Goal: Task Accomplishment & Management: Use online tool/utility

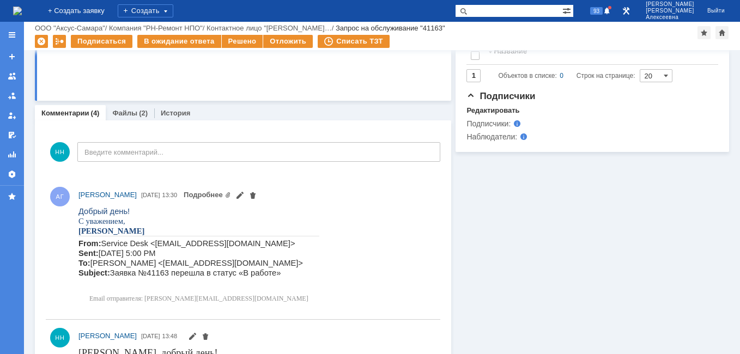
scroll to position [327, 0]
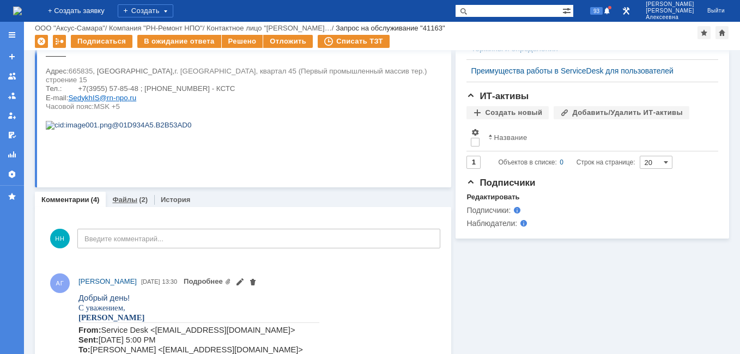
drag, startPoint x: 128, startPoint y: 198, endPoint x: 82, endPoint y: 325, distance: 134.9
click at [128, 198] on link "Файлы" at bounding box center [124, 200] width 25 height 8
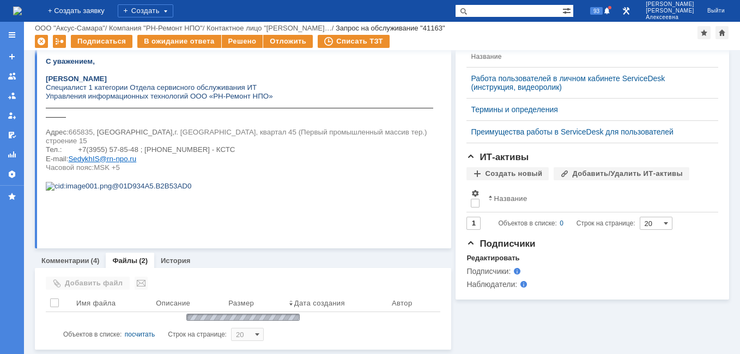
scroll to position [325, 0]
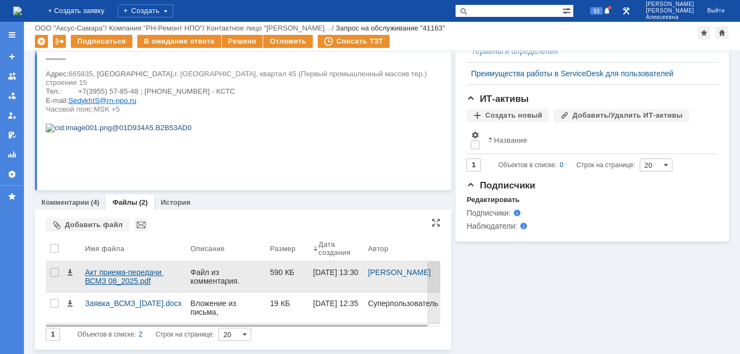
click at [131, 270] on div "Акт приема-передачи ВСМЗ 08_2025.pdf" at bounding box center [133, 276] width 97 height 17
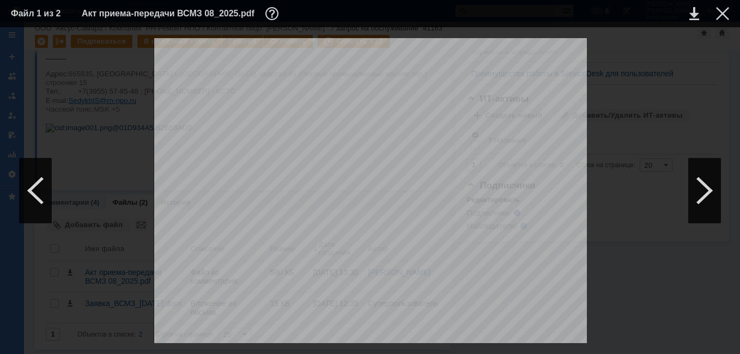
scroll to position [272, 0]
click at [717, 18] on div at bounding box center [722, 13] width 13 height 13
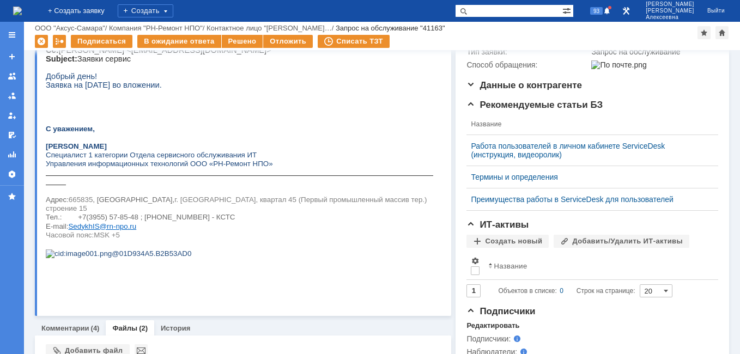
scroll to position [270, 0]
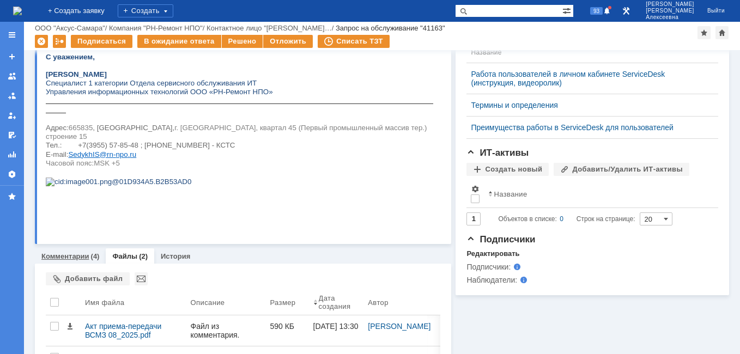
click at [64, 257] on link "Комментарии" at bounding box center [65, 256] width 48 height 8
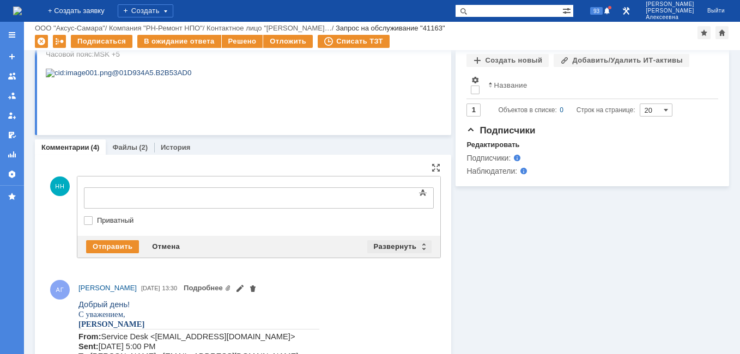
click at [419, 249] on div "Развернуть" at bounding box center [399, 246] width 65 height 13
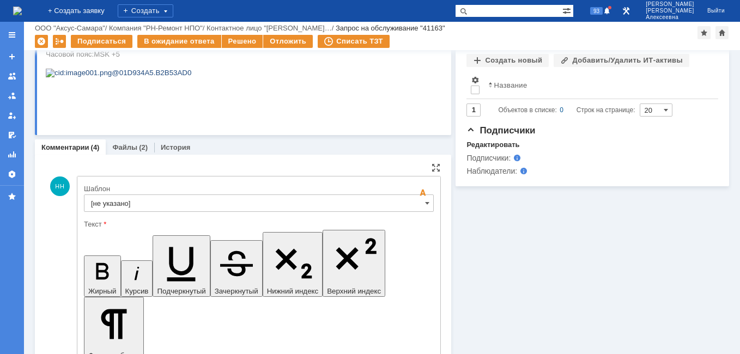
click at [416, 201] on input "[не указано]" at bounding box center [259, 202] width 350 height 17
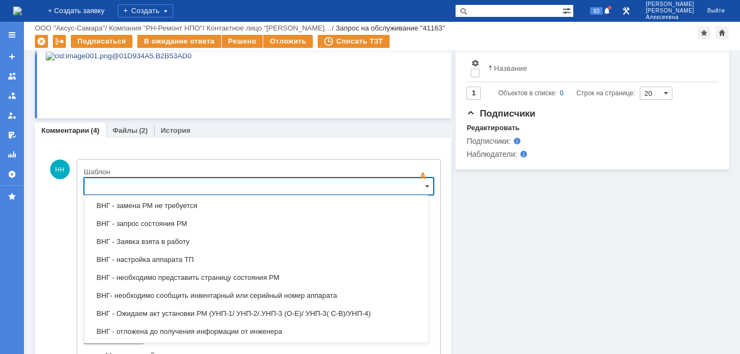
scroll to position [156, 0]
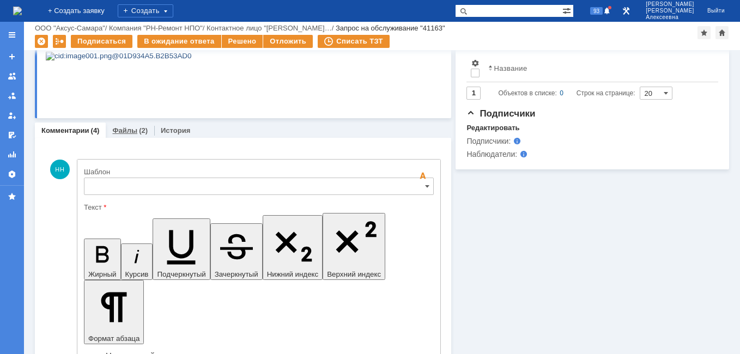
drag, startPoint x: 124, startPoint y: 132, endPoint x: 78, endPoint y: 351, distance: 224.1
click at [124, 131] on link "Файлы" at bounding box center [124, 130] width 25 height 8
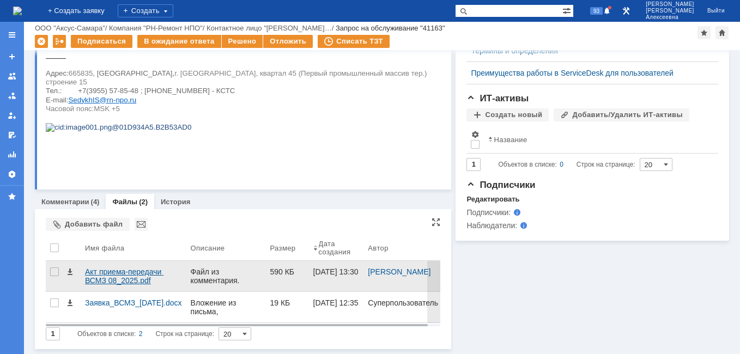
click at [109, 275] on div "Акт приема-передачи ВСМЗ 08_2025.pdf" at bounding box center [133, 275] width 97 height 17
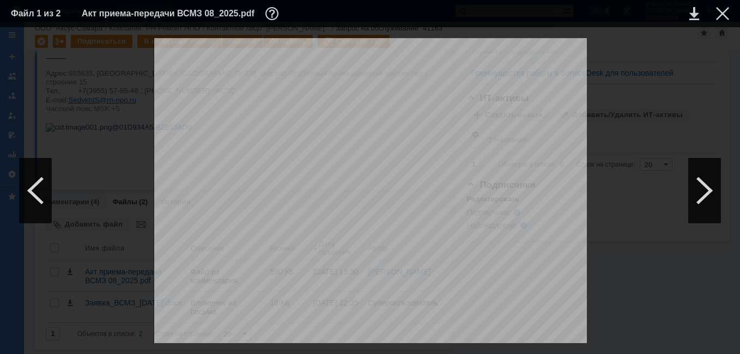
scroll to position [272, 0]
click at [725, 11] on div at bounding box center [722, 13] width 13 height 13
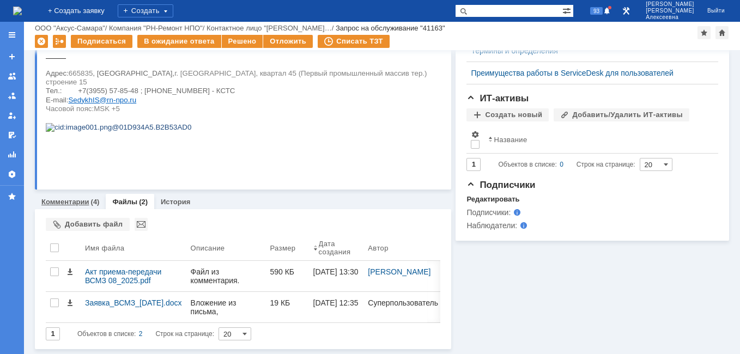
click at [88, 200] on link "Комментарии" at bounding box center [65, 202] width 48 height 8
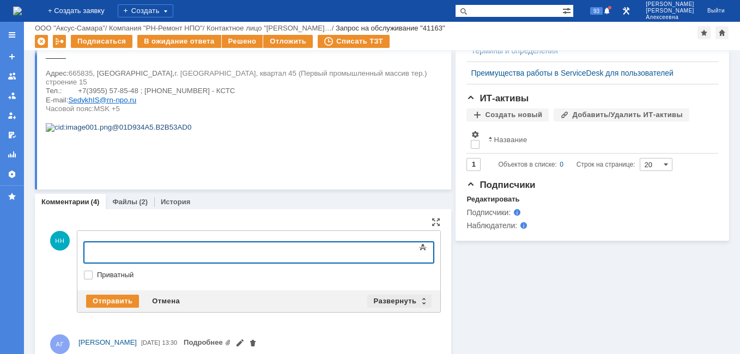
click at [418, 301] on div "Развернуть" at bounding box center [399, 301] width 65 height 13
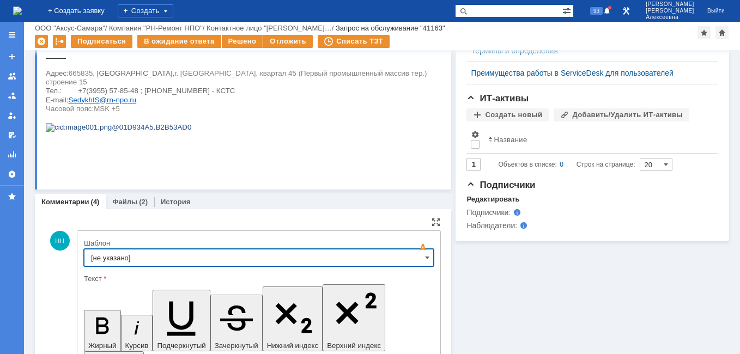
click at [424, 252] on input "[не указано]" at bounding box center [259, 257] width 350 height 17
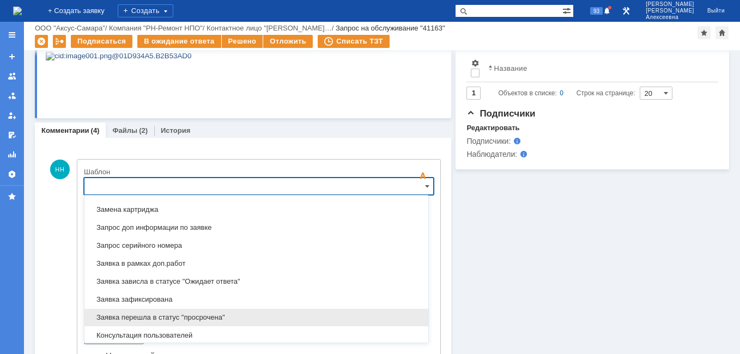
scroll to position [592, 0]
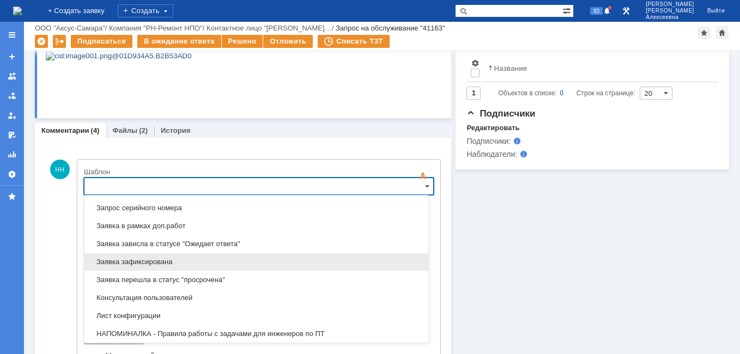
click at [160, 263] on span "Заявка зафиксирована" at bounding box center [256, 262] width 331 height 9
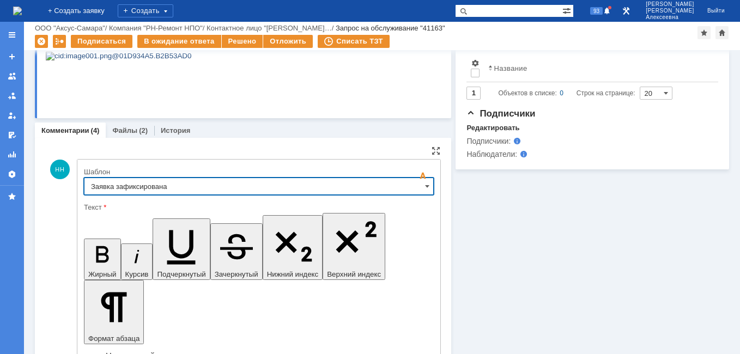
type input "Заявка зафиксирована"
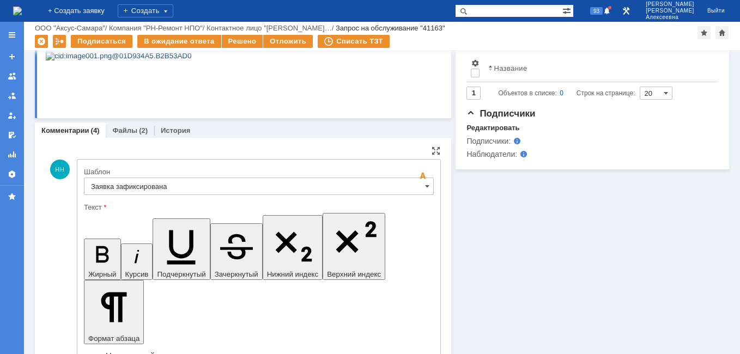
drag, startPoint x: 332, startPoint y: 2719, endPoint x: 103, endPoint y: 2716, distance: 228.2
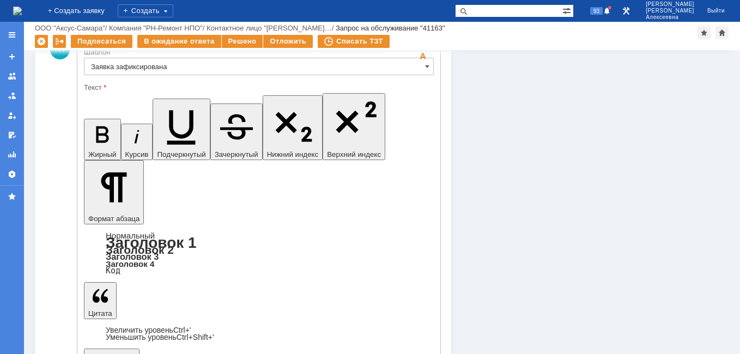
scroll to position [535, 0]
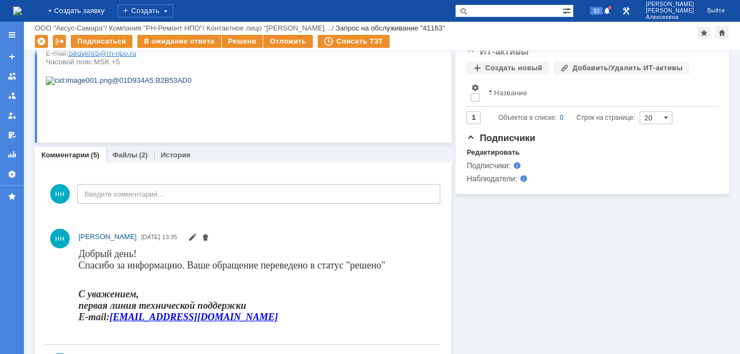
scroll to position [0, 0]
click at [245, 39] on div "Решено" at bounding box center [242, 41] width 41 height 13
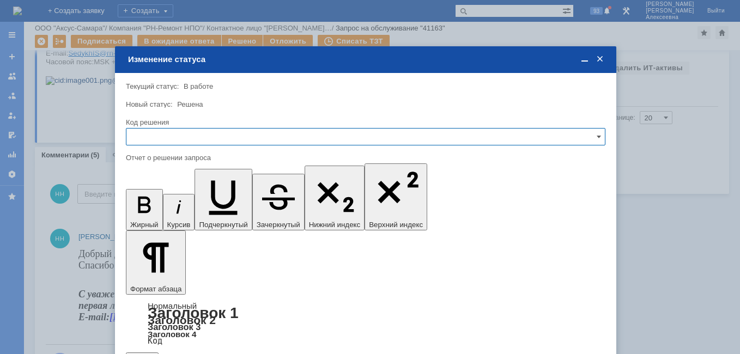
click at [578, 132] on input "text" at bounding box center [365, 136] width 479 height 17
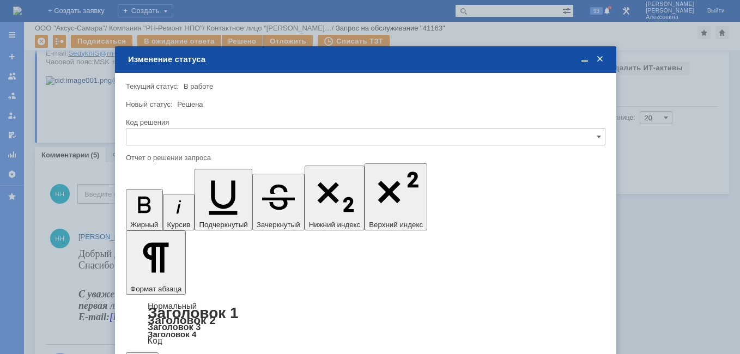
drag, startPoint x: 146, startPoint y: 210, endPoint x: 15, endPoint y: 69, distance: 191.9
click at [146, 210] on span "Решено" at bounding box center [365, 210] width 465 height 9
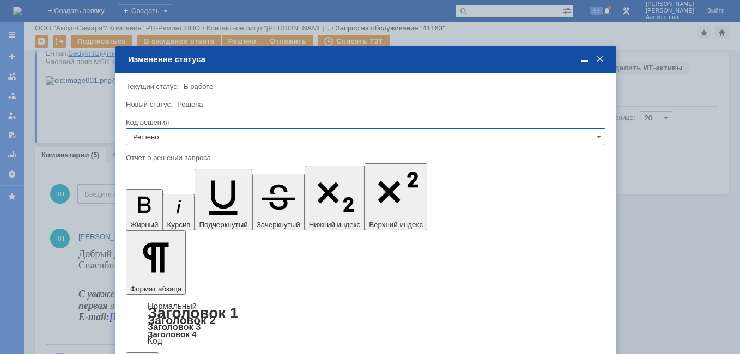
type input "Решено"
